Goal: Transaction & Acquisition: Purchase product/service

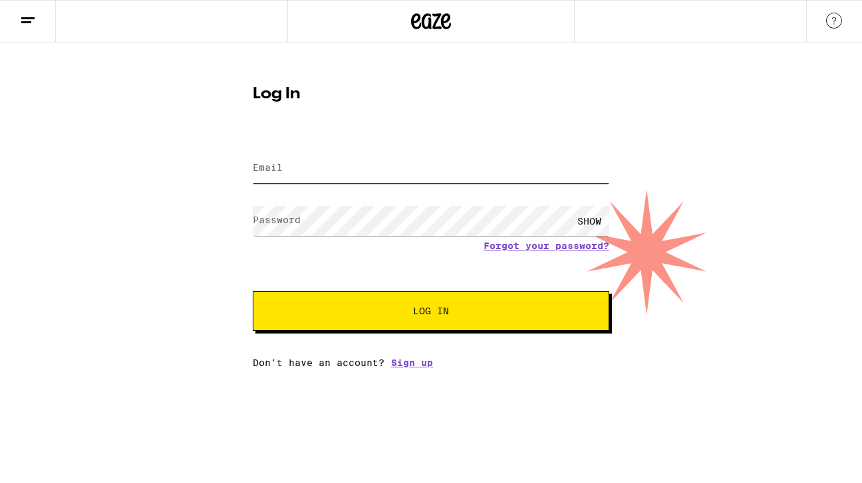
click at [381, 176] on input "Email" at bounding box center [431, 169] width 356 height 30
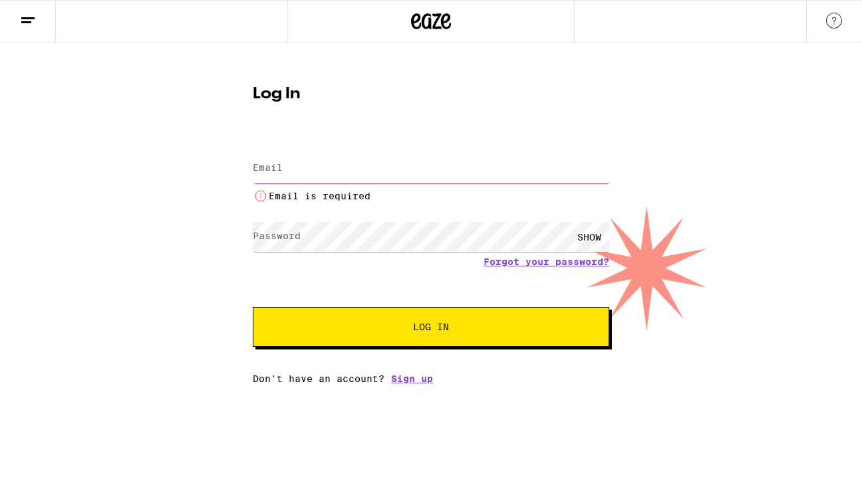
type input "[EMAIL_ADDRESS][DOMAIN_NAME]"
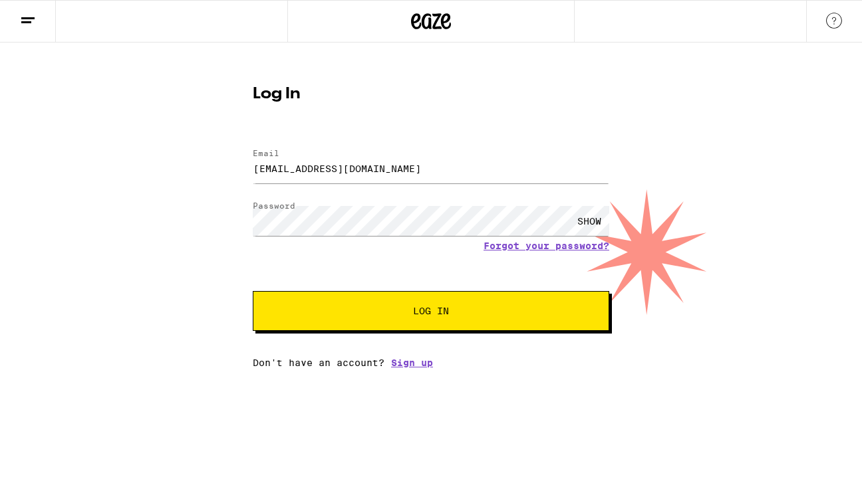
click at [384, 326] on button "Log In" at bounding box center [431, 311] width 356 height 40
